Goal: Information Seeking & Learning: Learn about a topic

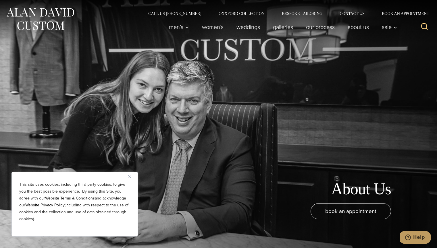
click at [302, 13] on link "Bespoke Tailoring" at bounding box center [302, 13] width 58 height 4
